Goal: Communication & Community: Answer question/provide support

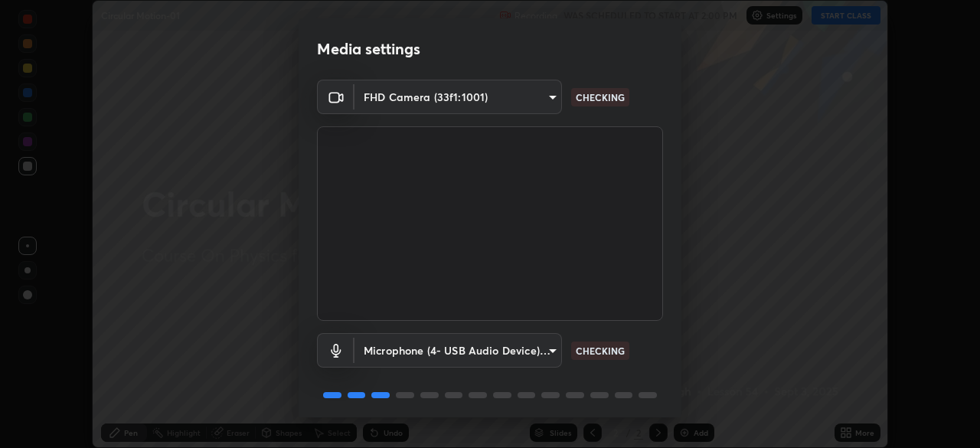
scroll to position [54, 0]
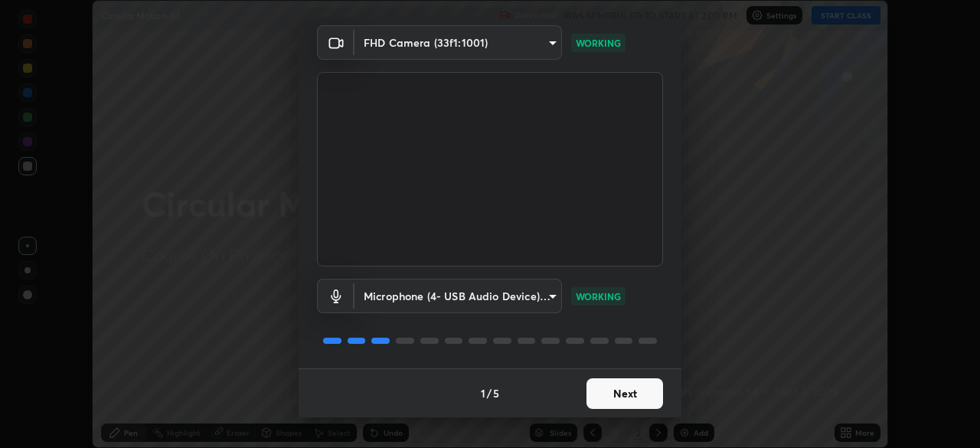
click at [635, 399] on button "Next" at bounding box center [624, 393] width 77 height 31
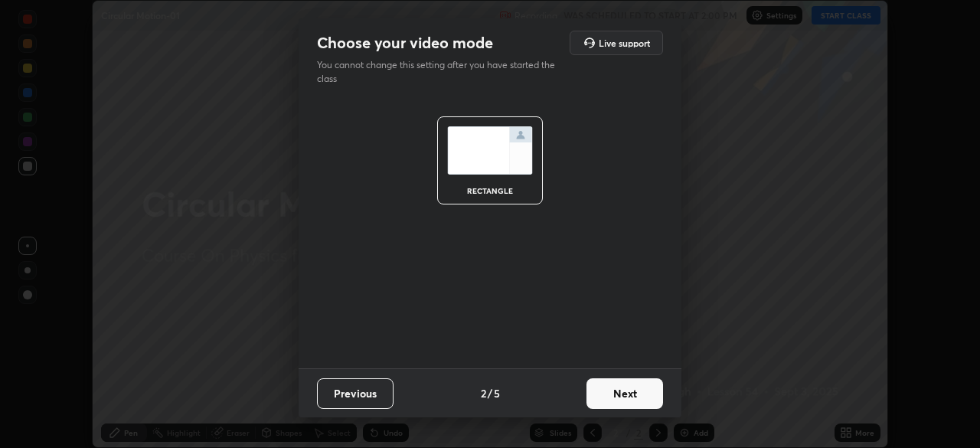
scroll to position [0, 0]
click at [641, 400] on button "Next" at bounding box center [624, 393] width 77 height 31
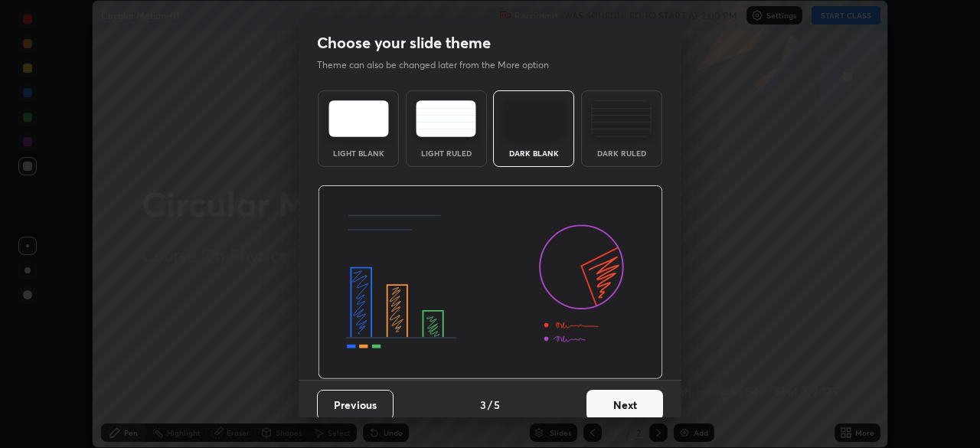
click at [647, 400] on button "Next" at bounding box center [624, 405] width 77 height 31
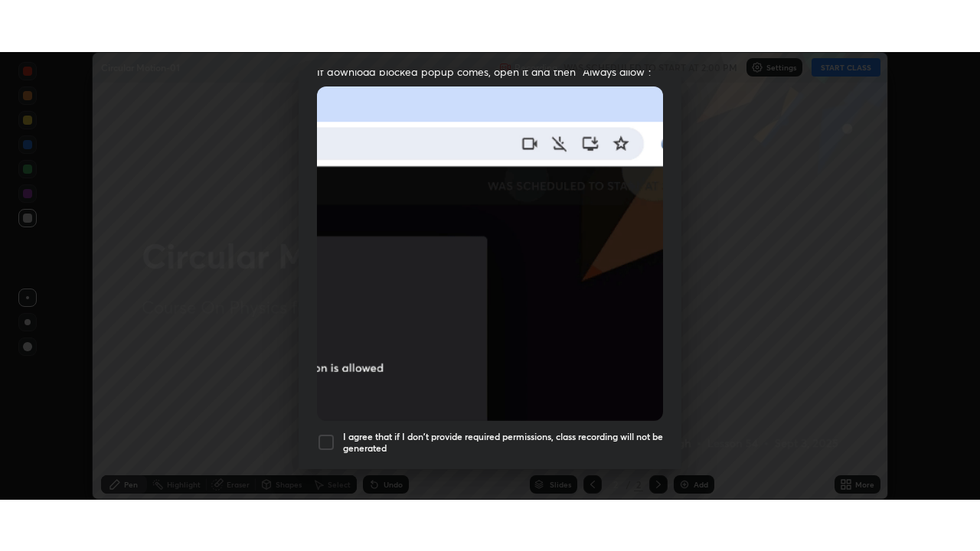
scroll to position [367, 0]
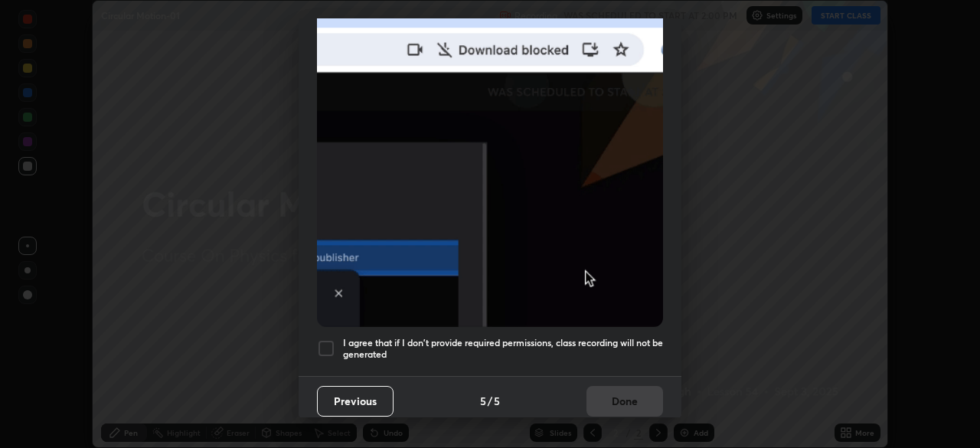
click at [559, 337] on h5 "I agree that if I don't provide required permissions, class recording will not …" at bounding box center [503, 349] width 320 height 24
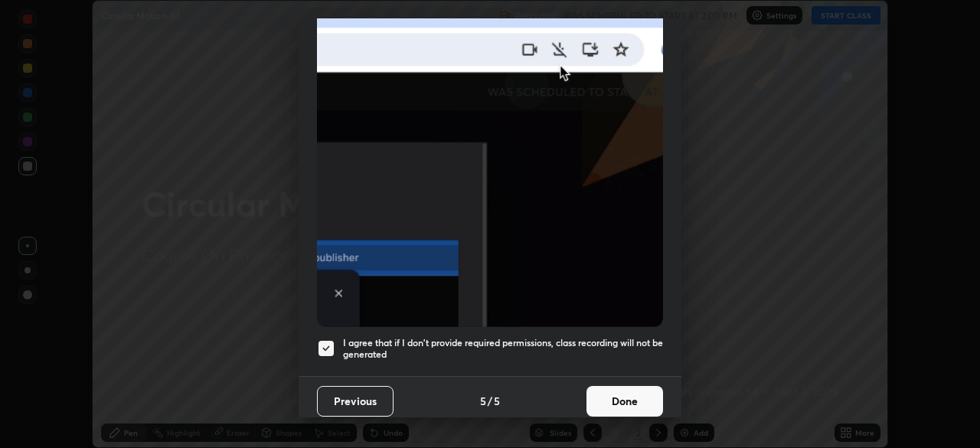
click at [634, 393] on button "Done" at bounding box center [624, 401] width 77 height 31
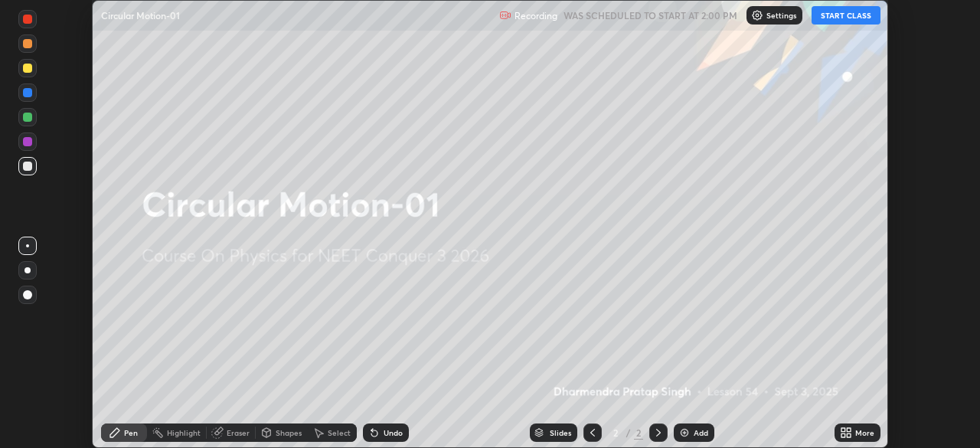
click at [848, 429] on icon at bounding box center [848, 430] width 4 height 4
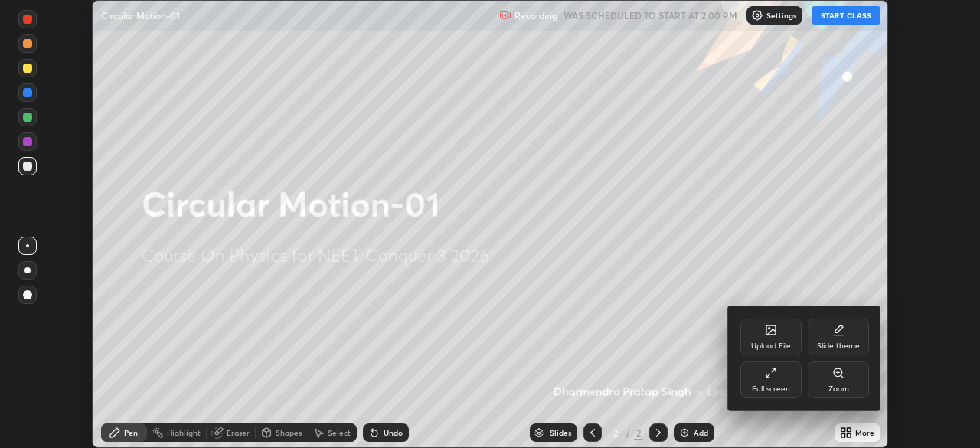
click at [778, 385] on div "Full screen" at bounding box center [771, 389] width 38 height 8
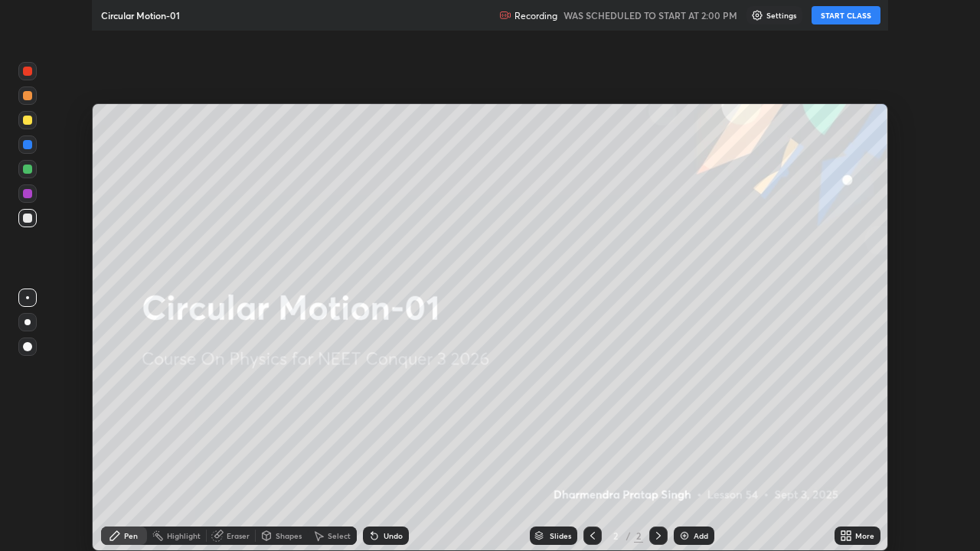
scroll to position [551, 980]
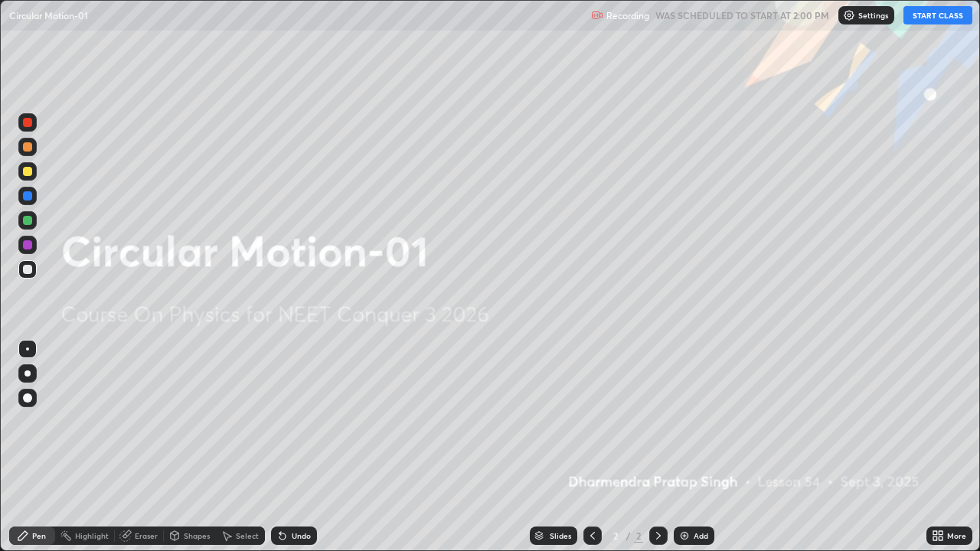
click at [922, 17] on button "START CLASS" at bounding box center [937, 15] width 69 height 18
click at [696, 447] on div "Add" at bounding box center [700, 536] width 15 height 8
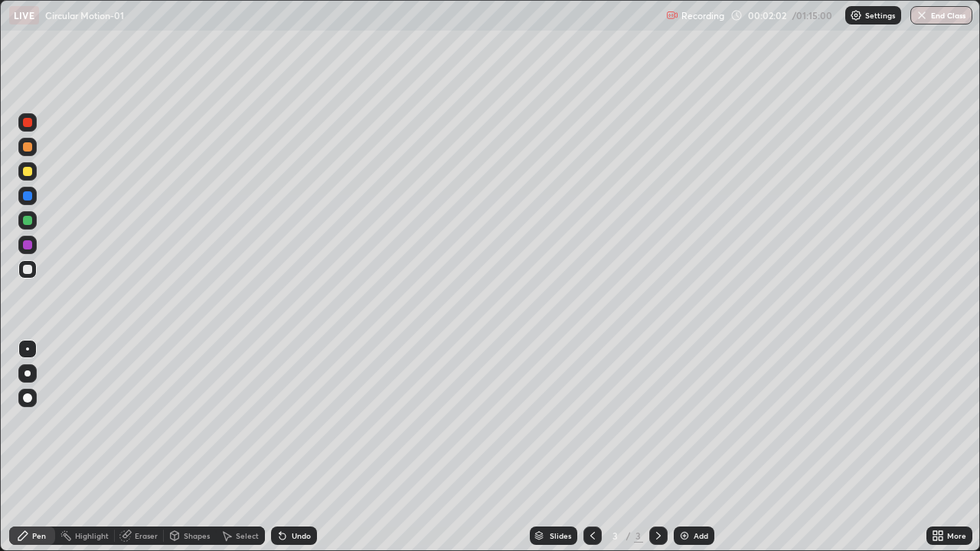
click at [46, 447] on div "Pen" at bounding box center [32, 536] width 46 height 18
click at [27, 393] on div at bounding box center [27, 397] width 9 height 9
click at [694, 447] on div "Add" at bounding box center [700, 536] width 15 height 8
click at [28, 172] on div at bounding box center [27, 171] width 9 height 9
click at [31, 396] on div at bounding box center [27, 397] width 9 height 9
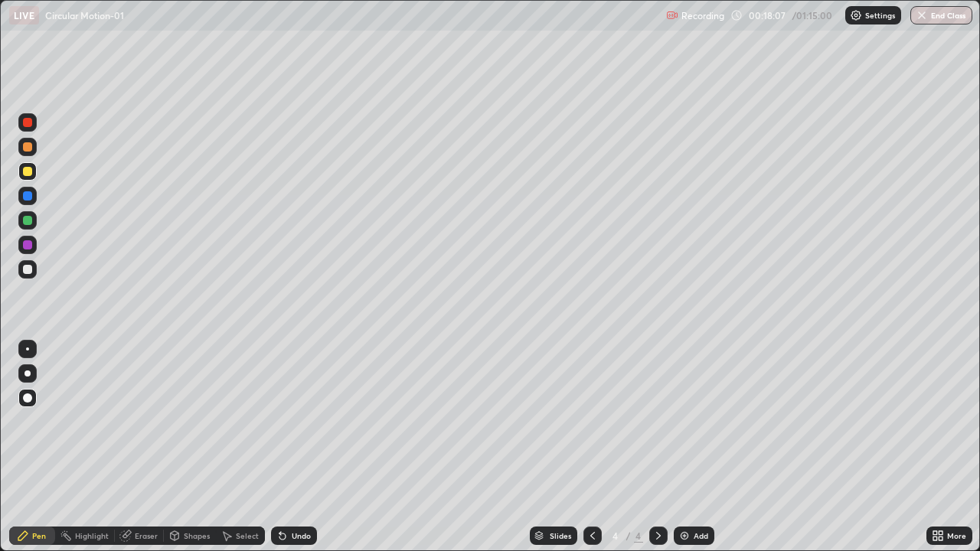
click at [28, 400] on div at bounding box center [27, 397] width 9 height 9
click at [700, 447] on div "Add" at bounding box center [693, 536] width 41 height 18
click at [690, 447] on div "Add" at bounding box center [693, 536] width 41 height 18
click at [29, 399] on div at bounding box center [27, 397] width 9 height 9
click at [24, 270] on div at bounding box center [27, 269] width 9 height 9
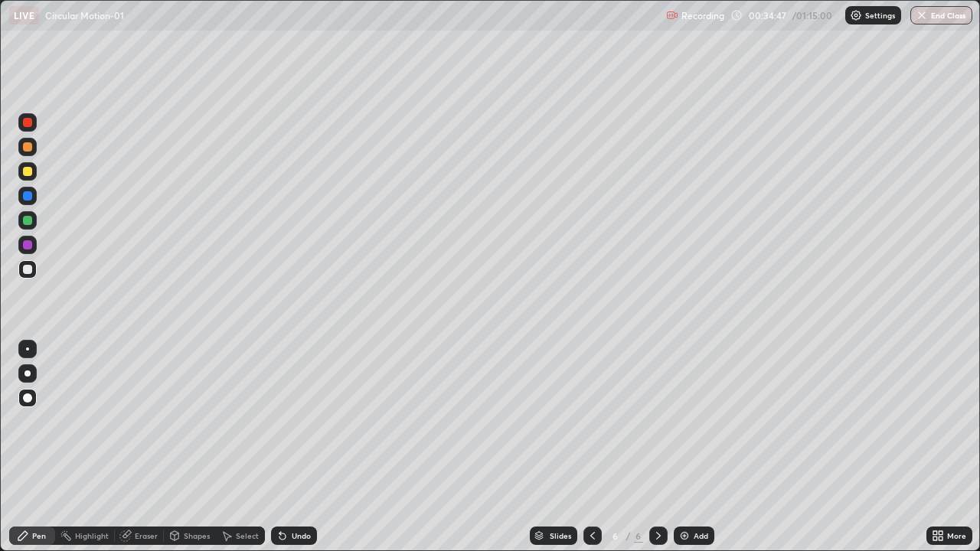
click at [694, 447] on div "Add" at bounding box center [700, 536] width 15 height 8
click at [691, 447] on div "Add" at bounding box center [693, 536] width 41 height 18
click at [693, 447] on div "Add" at bounding box center [700, 536] width 15 height 8
click at [690, 447] on div "Add" at bounding box center [693, 536] width 41 height 18
click at [29, 174] on div at bounding box center [27, 171] width 9 height 9
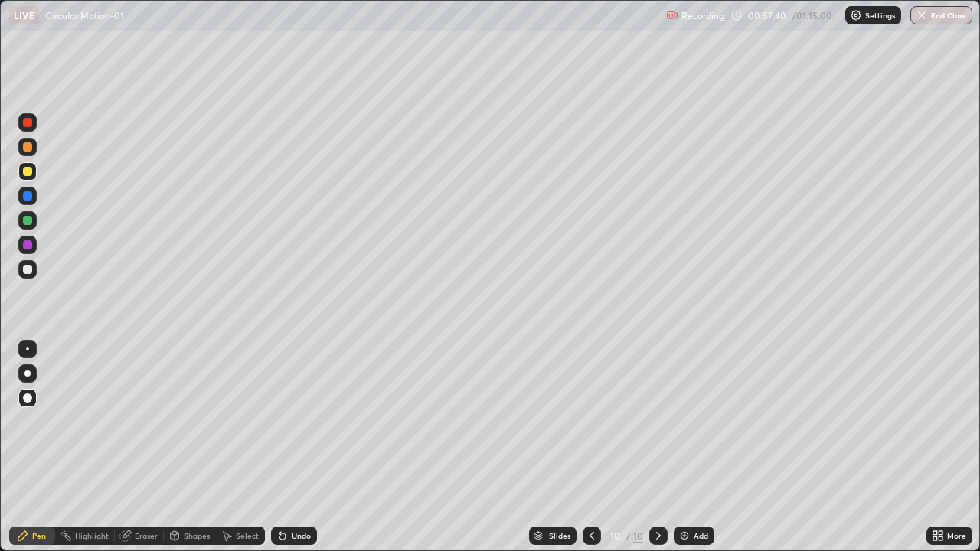
click at [145, 447] on div "Eraser" at bounding box center [146, 536] width 23 height 8
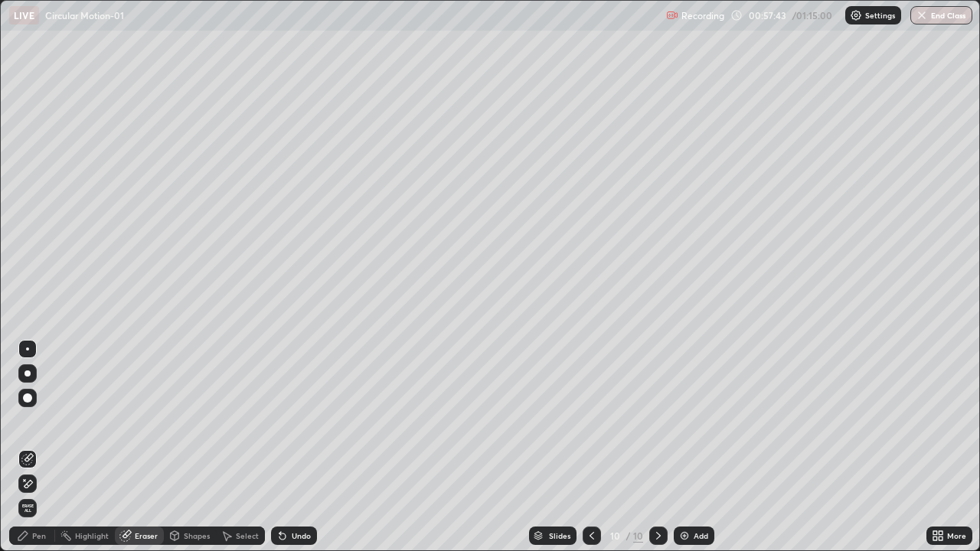
click at [38, 447] on div "Pen" at bounding box center [39, 536] width 14 height 8
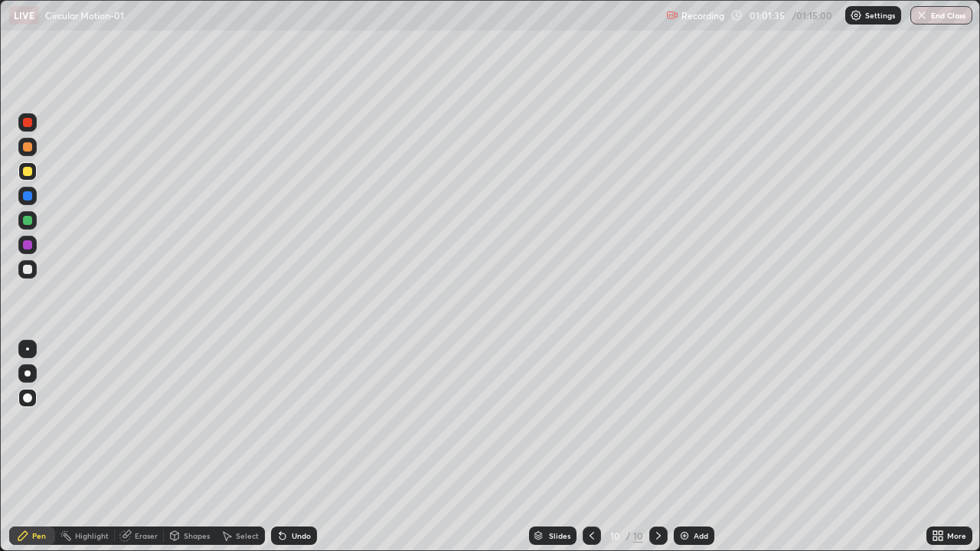
click at [695, 447] on div "Add" at bounding box center [693, 536] width 41 height 18
click at [145, 447] on div "Eraser" at bounding box center [146, 536] width 23 height 8
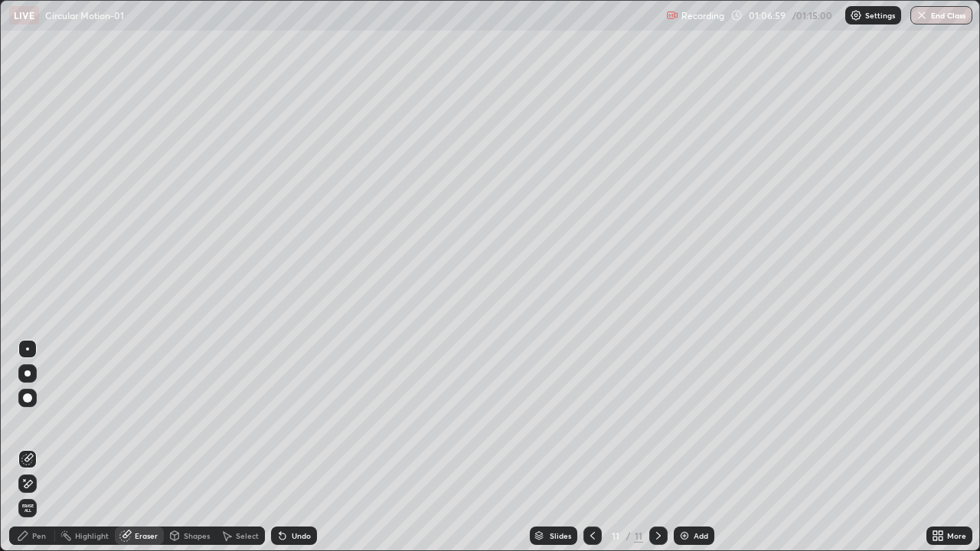
click at [38, 447] on div "Pen" at bounding box center [39, 536] width 14 height 8
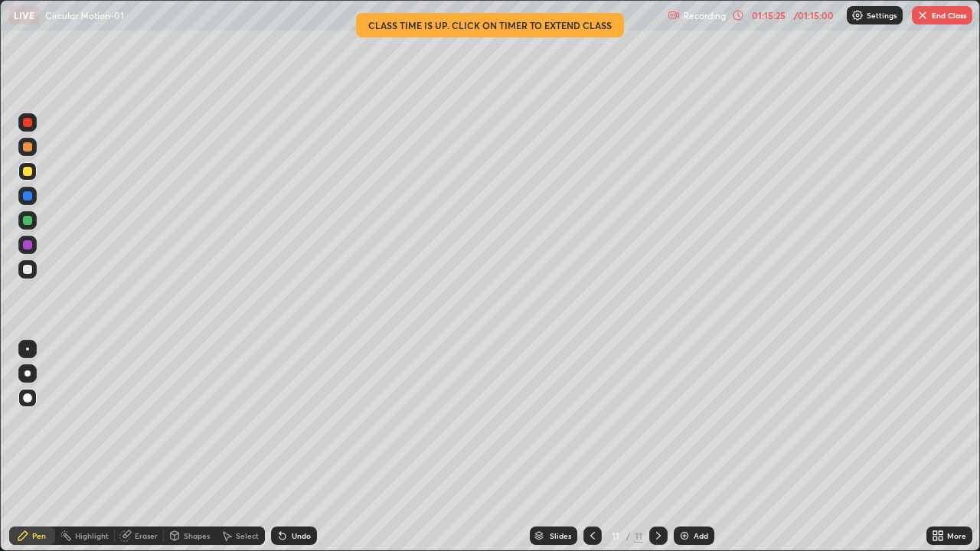
click at [939, 21] on button "End Class" at bounding box center [941, 15] width 60 height 18
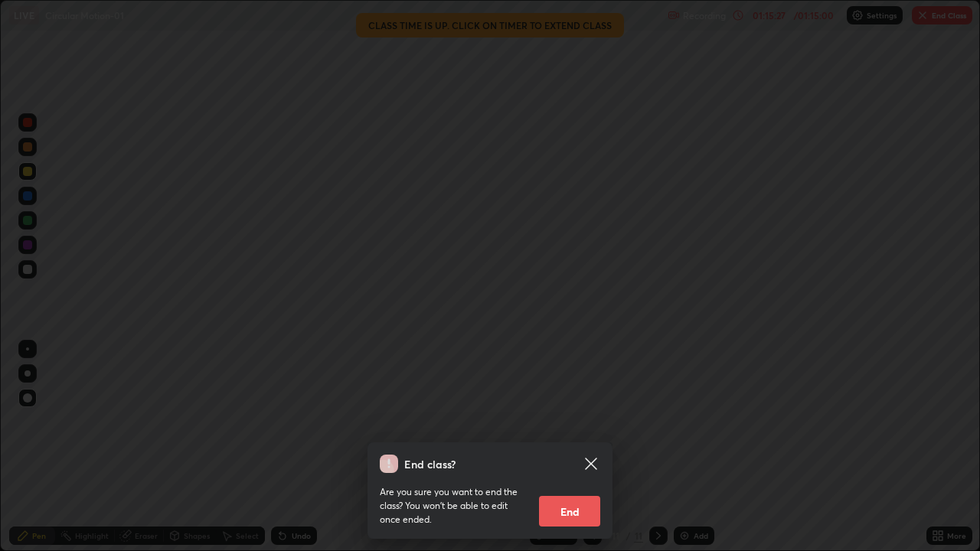
click at [582, 447] on button "End" at bounding box center [569, 511] width 61 height 31
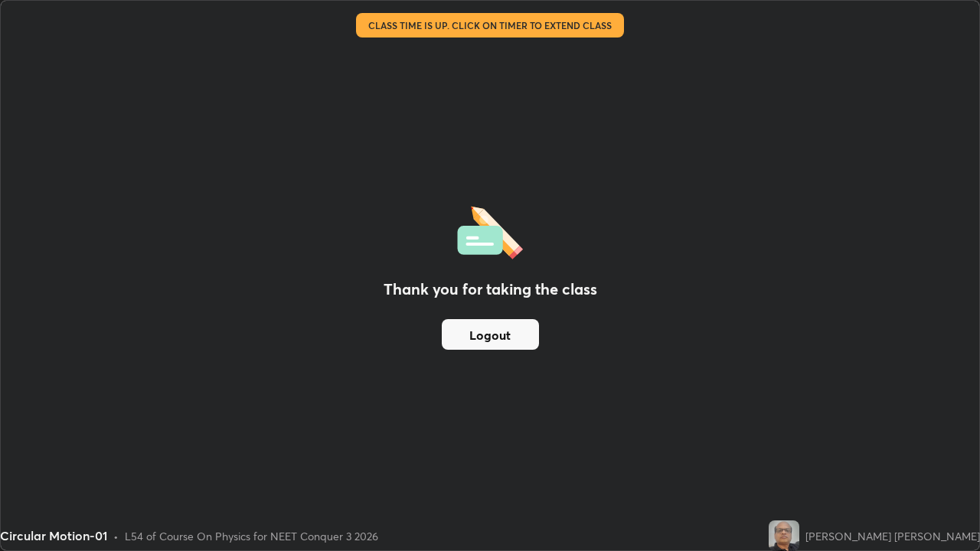
click at [512, 338] on button "Logout" at bounding box center [490, 334] width 97 height 31
